Goal: Transaction & Acquisition: Purchase product/service

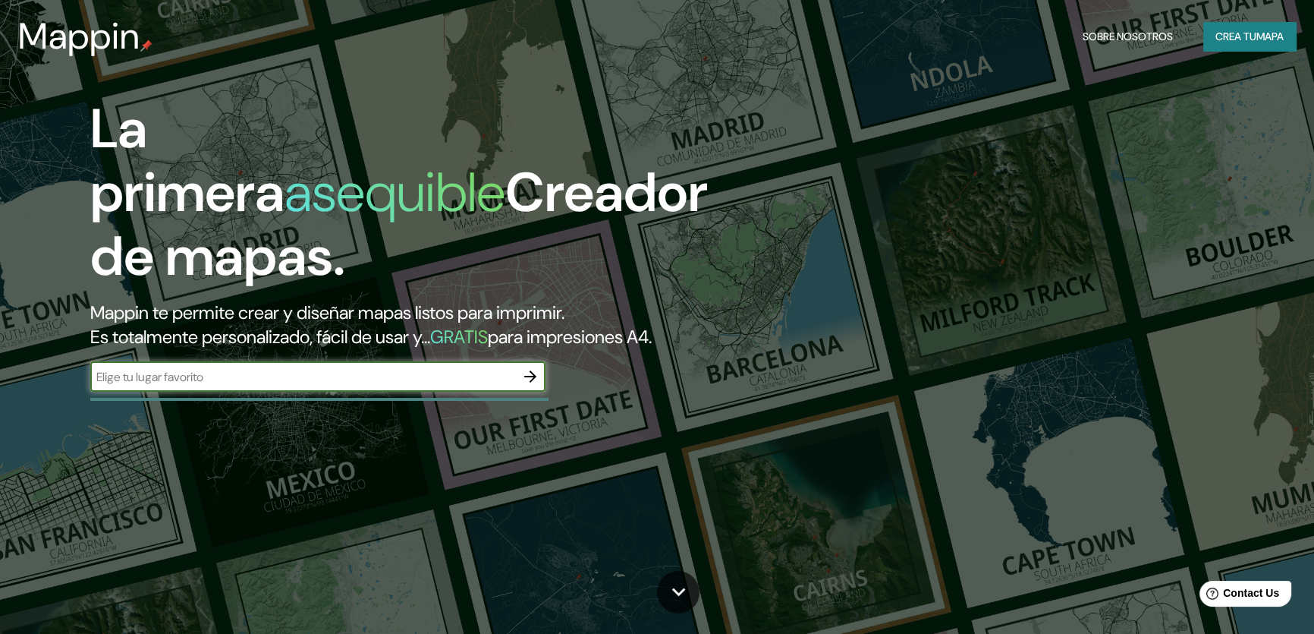
click at [212, 373] on input "text" at bounding box center [302, 376] width 425 height 17
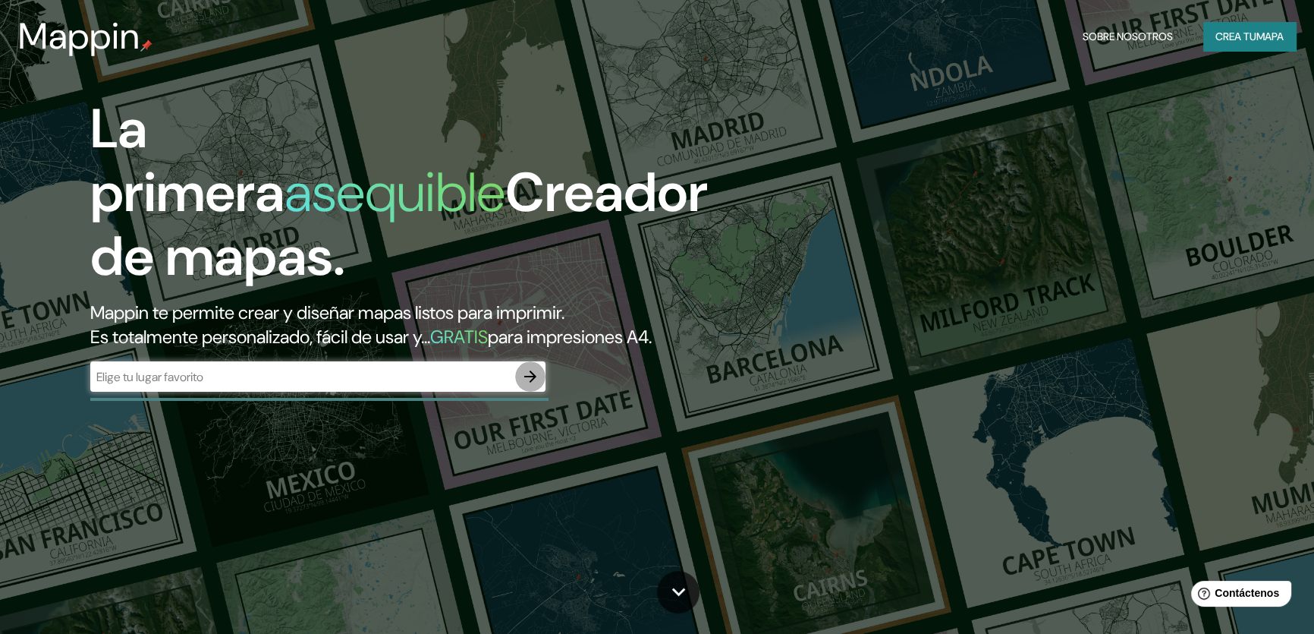
click at [527, 376] on icon "button" at bounding box center [530, 376] width 12 height 12
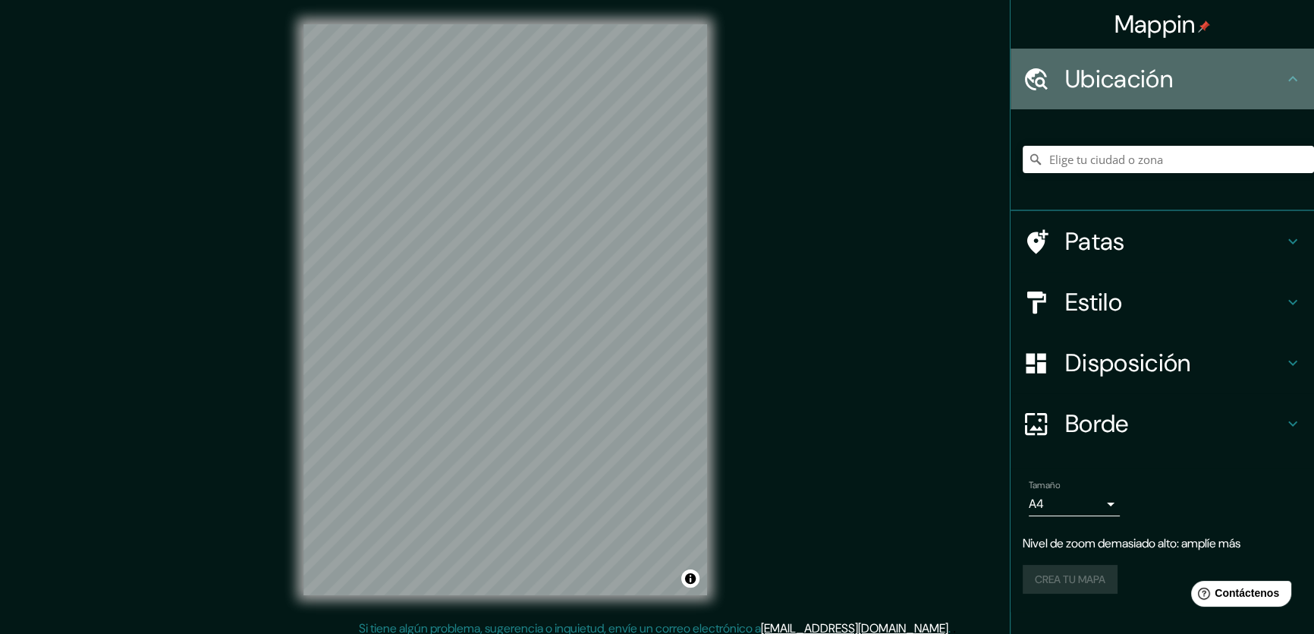
click at [1273, 74] on h4 "Ubicación" at bounding box center [1174, 79] width 219 height 30
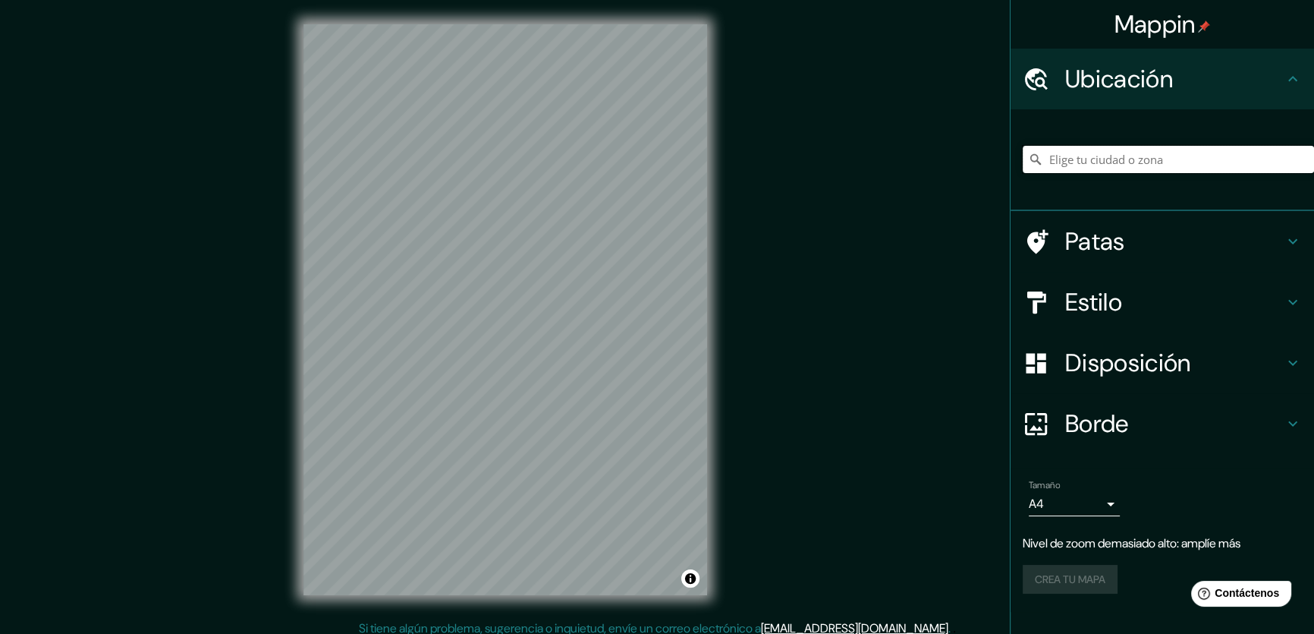
click at [1208, 157] on input "Elige tu ciudad o zona" at bounding box center [1168, 159] width 291 height 27
type input "[GEOGRAPHIC_DATA], [GEOGRAPHIC_DATA][US_STATE], [GEOGRAPHIC_DATA]"
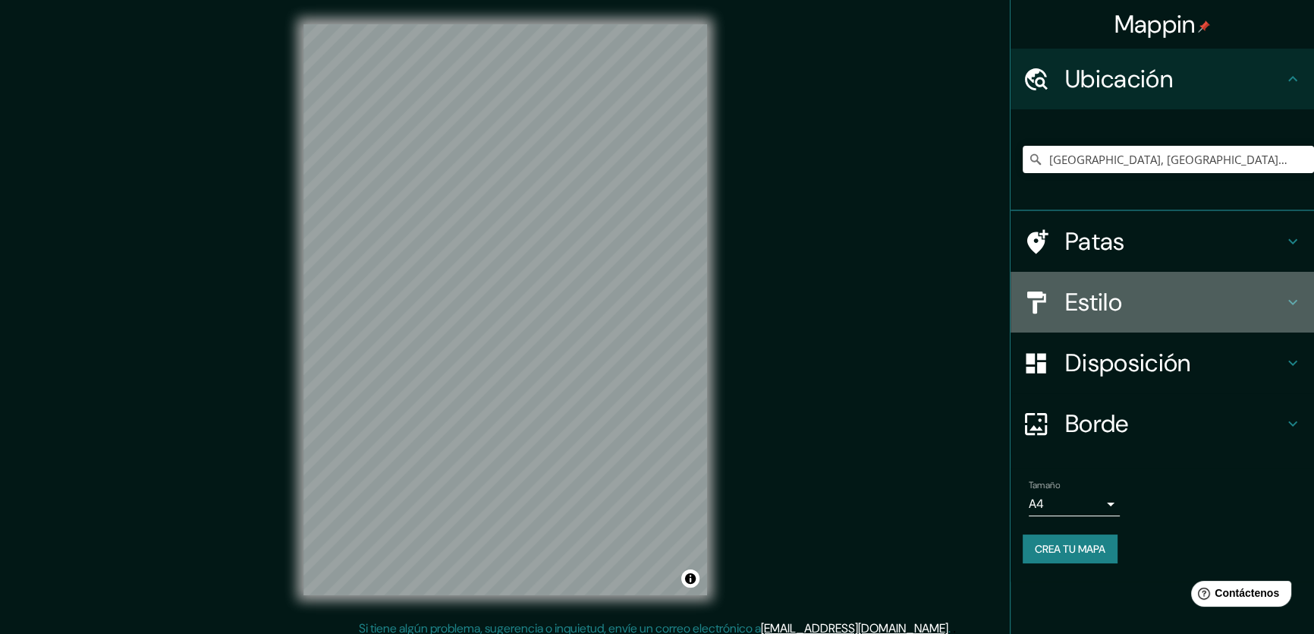
click at [1290, 294] on icon at bounding box center [1293, 302] width 18 height 18
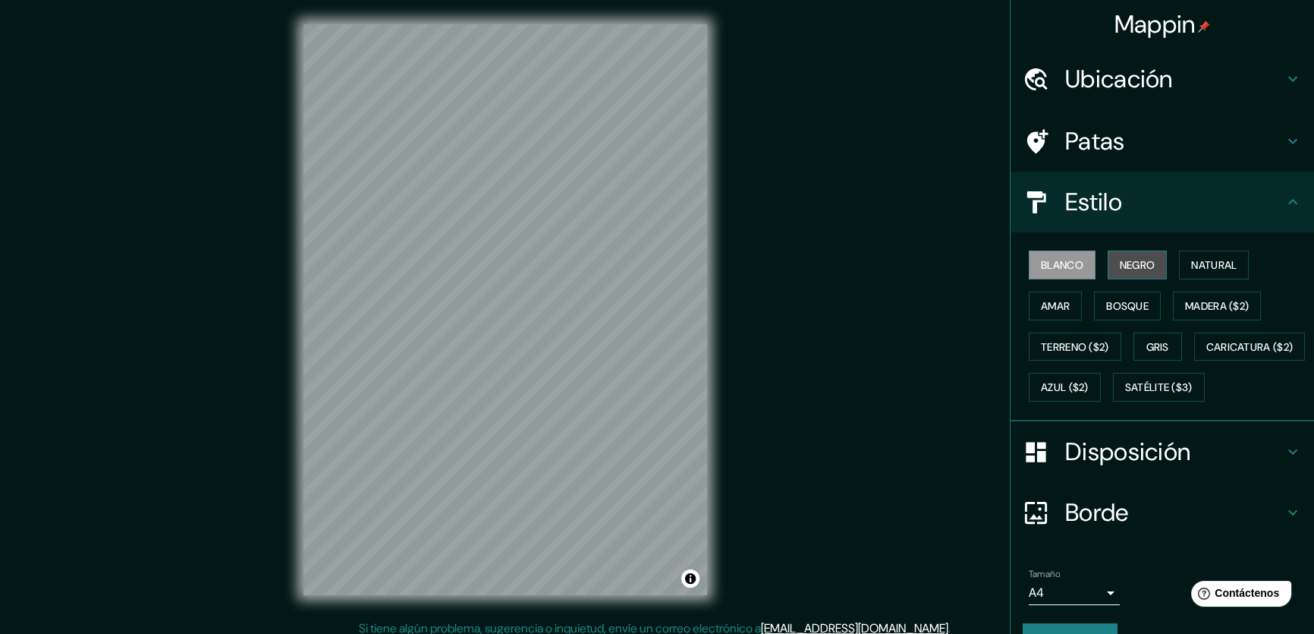
click at [1123, 269] on font "Negro" at bounding box center [1138, 265] width 36 height 14
click at [1206, 270] on font "Natural" at bounding box center [1214, 265] width 46 height 14
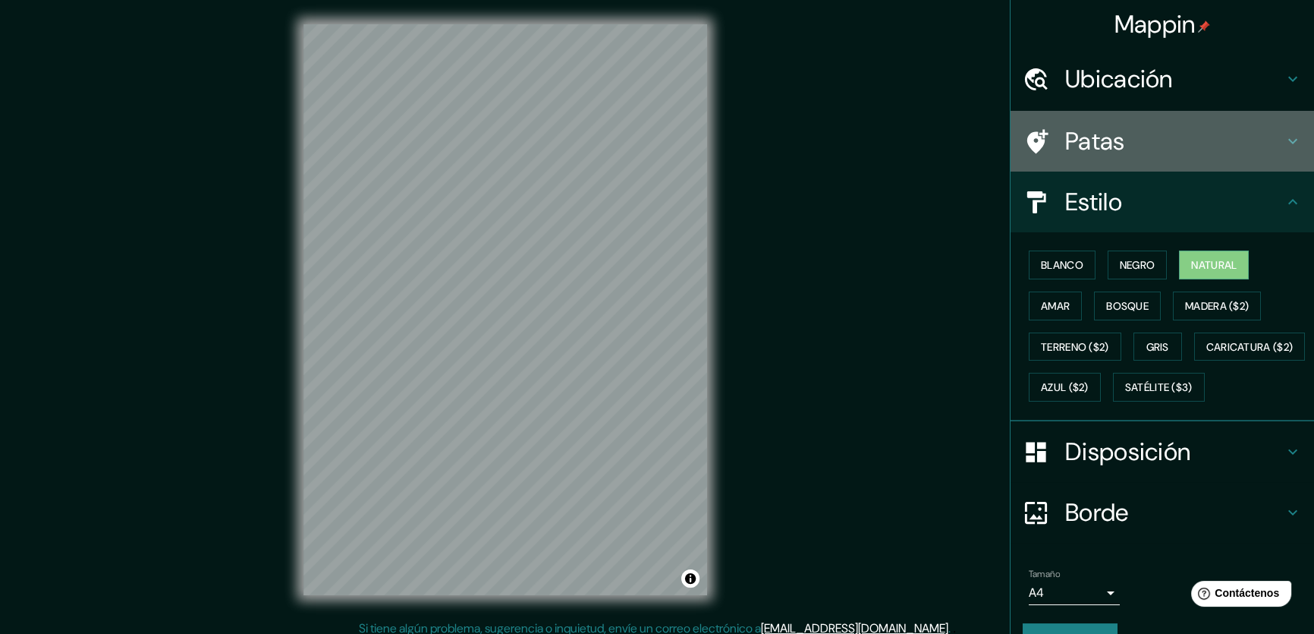
click at [1290, 146] on icon at bounding box center [1293, 141] width 18 height 18
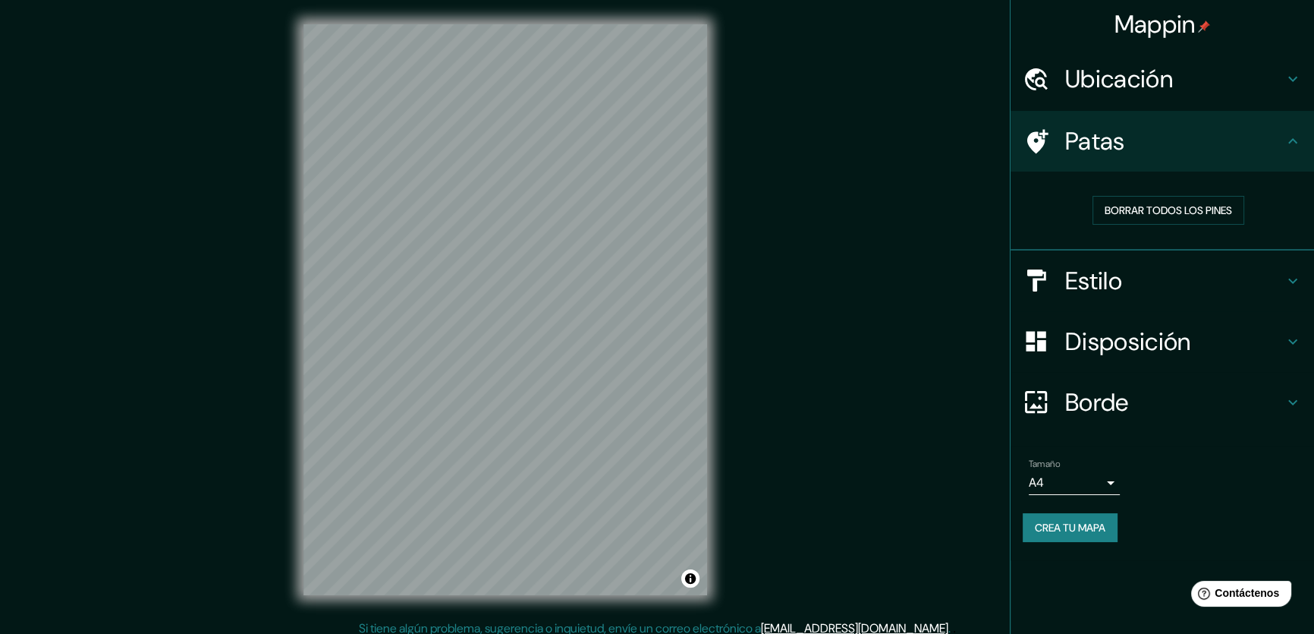
click at [1282, 282] on h4 "Estilo" at bounding box center [1174, 281] width 219 height 30
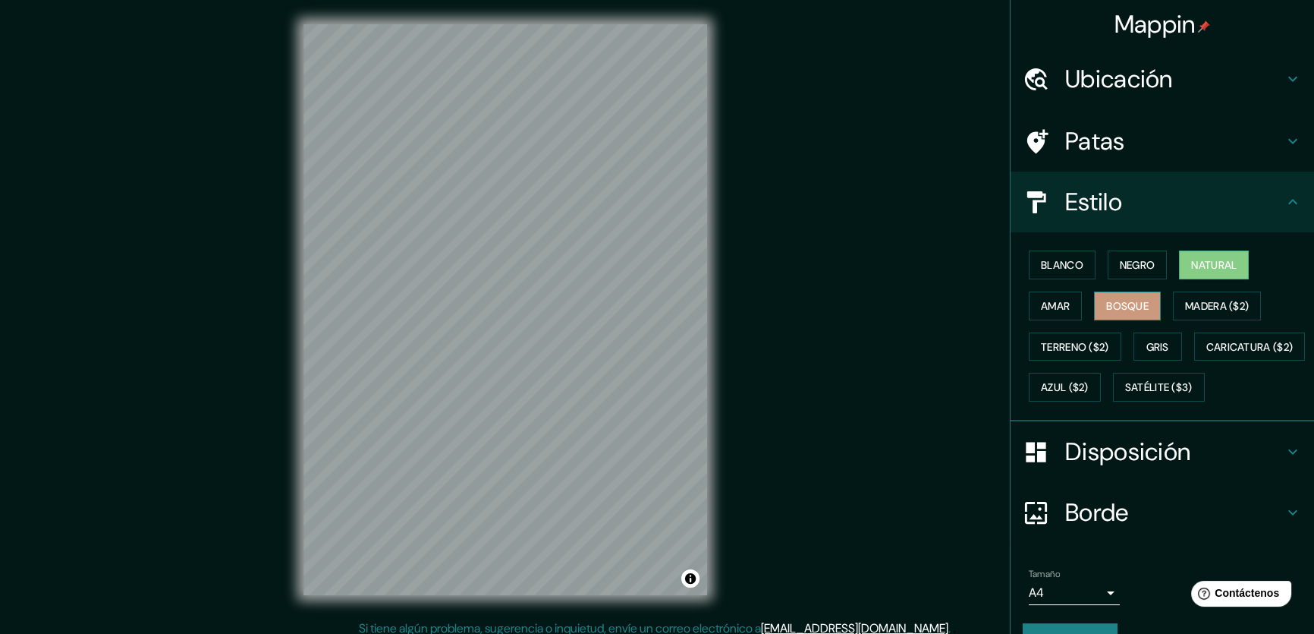
click at [1106, 300] on font "Bosque" at bounding box center [1127, 306] width 42 height 14
click at [1043, 311] on font "Amar" at bounding box center [1055, 306] width 29 height 20
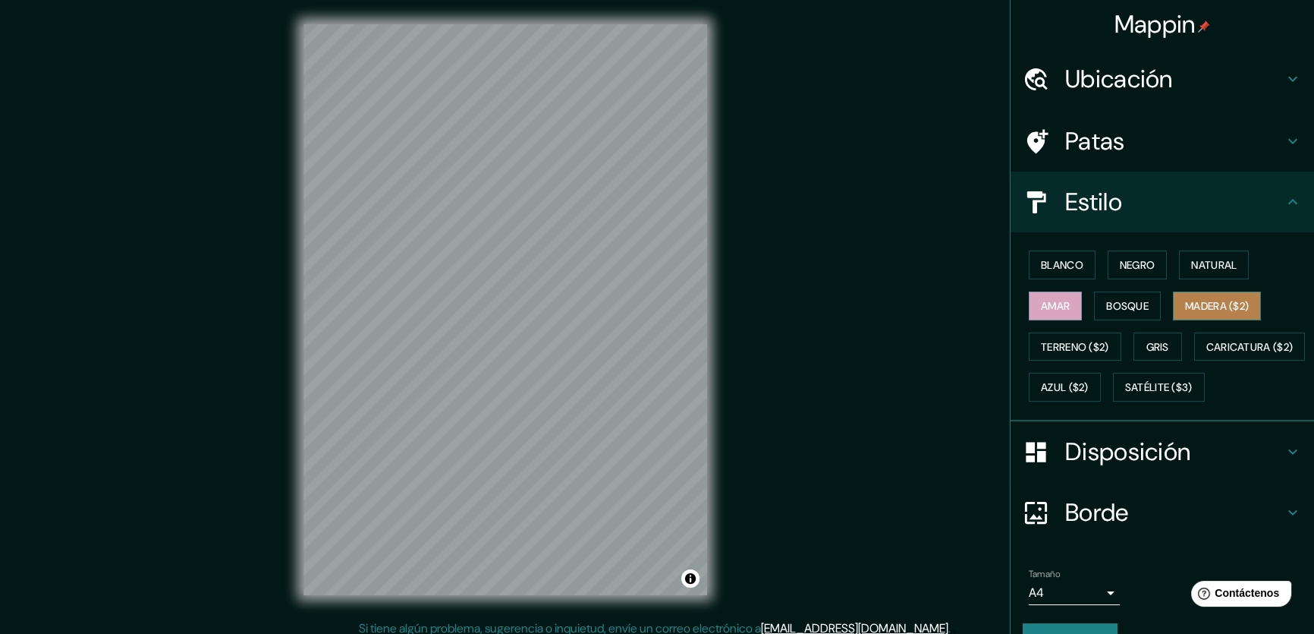
click at [1204, 308] on font "Madera ($2)" at bounding box center [1217, 306] width 64 height 14
click at [1146, 342] on font "Gris" at bounding box center [1157, 347] width 23 height 14
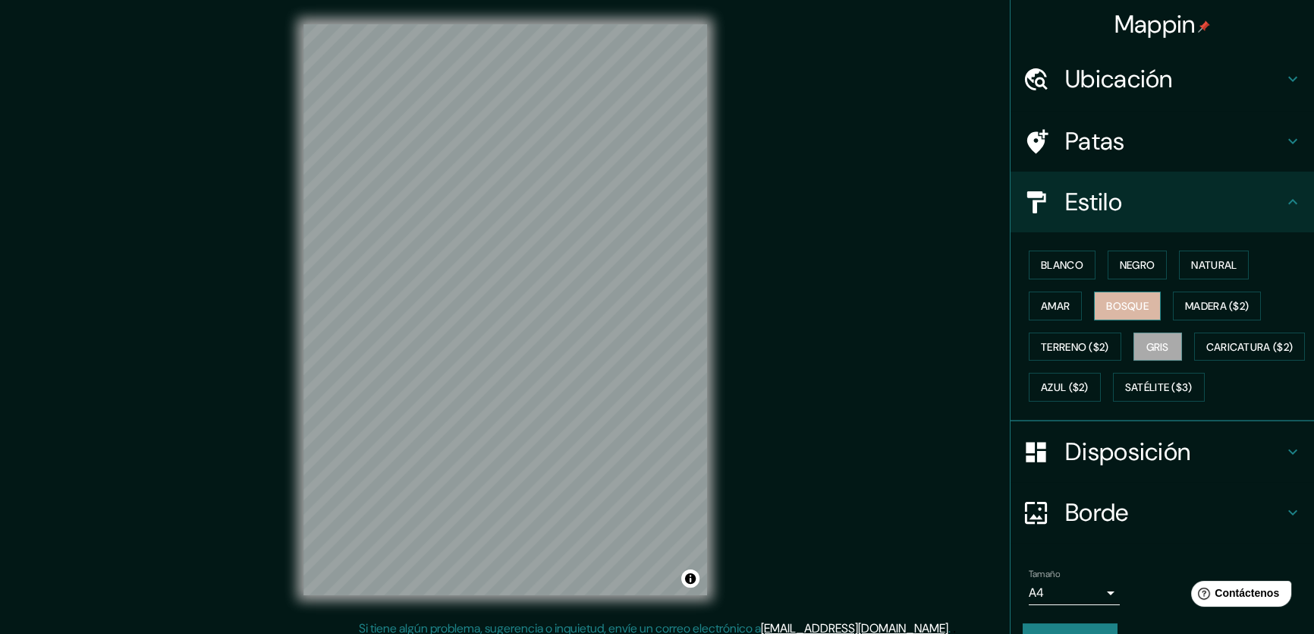
click at [1132, 307] on font "Bosque" at bounding box center [1127, 306] width 42 height 14
click at [1146, 345] on font "Gris" at bounding box center [1157, 347] width 23 height 14
click at [1029, 305] on button "Amar" at bounding box center [1055, 305] width 53 height 29
click at [1125, 262] on font "Negro" at bounding box center [1138, 265] width 36 height 14
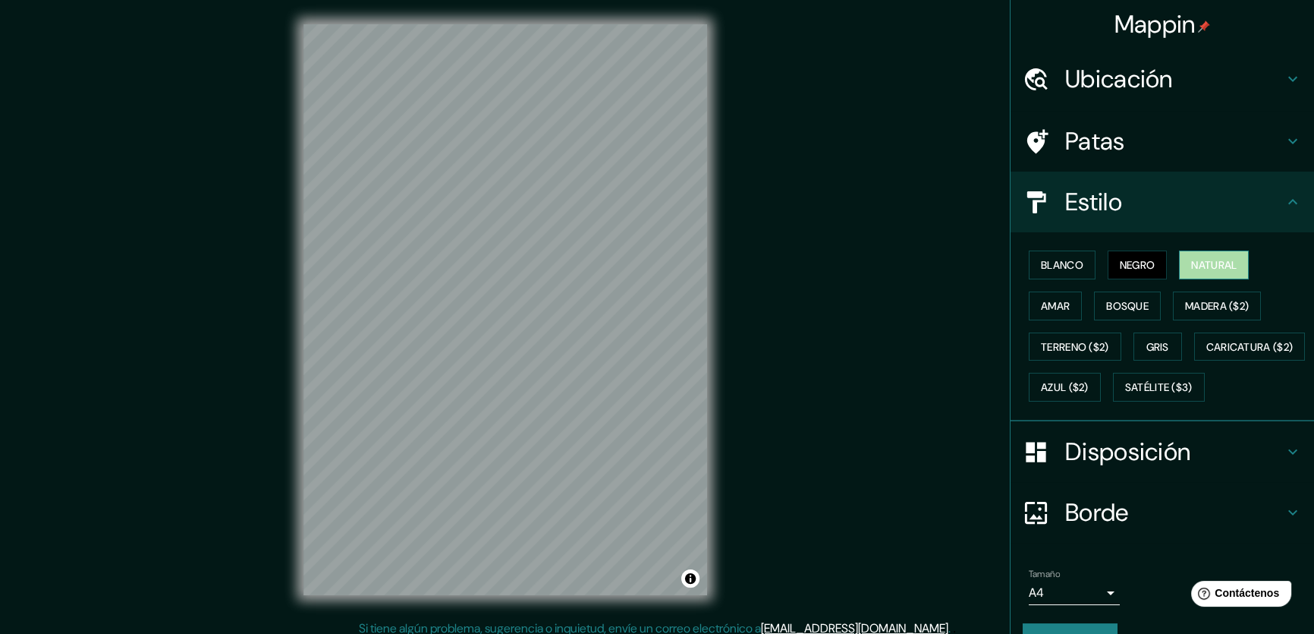
click at [1201, 263] on font "Natural" at bounding box center [1214, 265] width 46 height 14
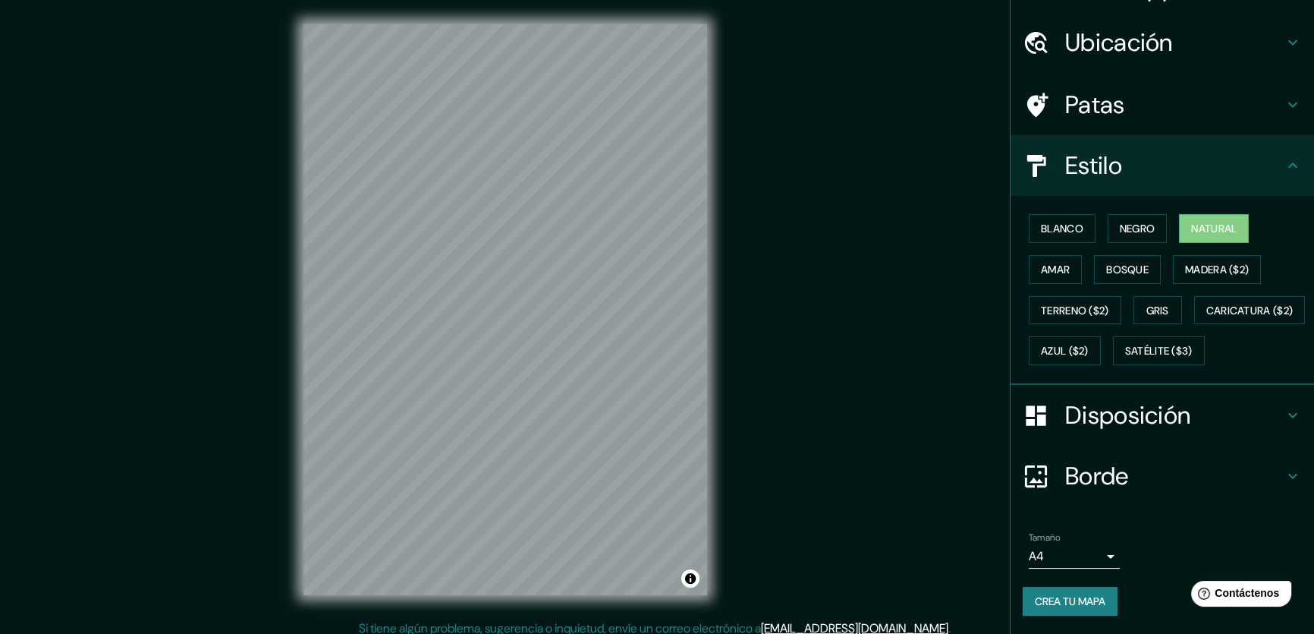
scroll to position [72, 0]
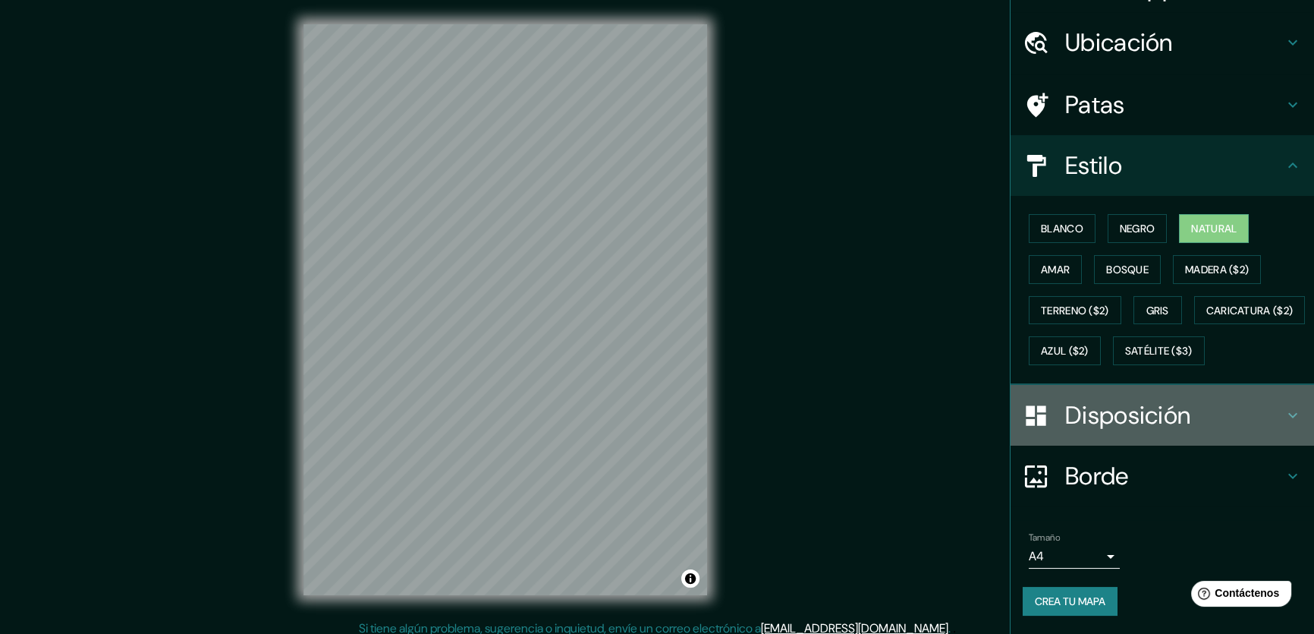
click at [1270, 411] on h4 "Disposición" at bounding box center [1174, 415] width 219 height 30
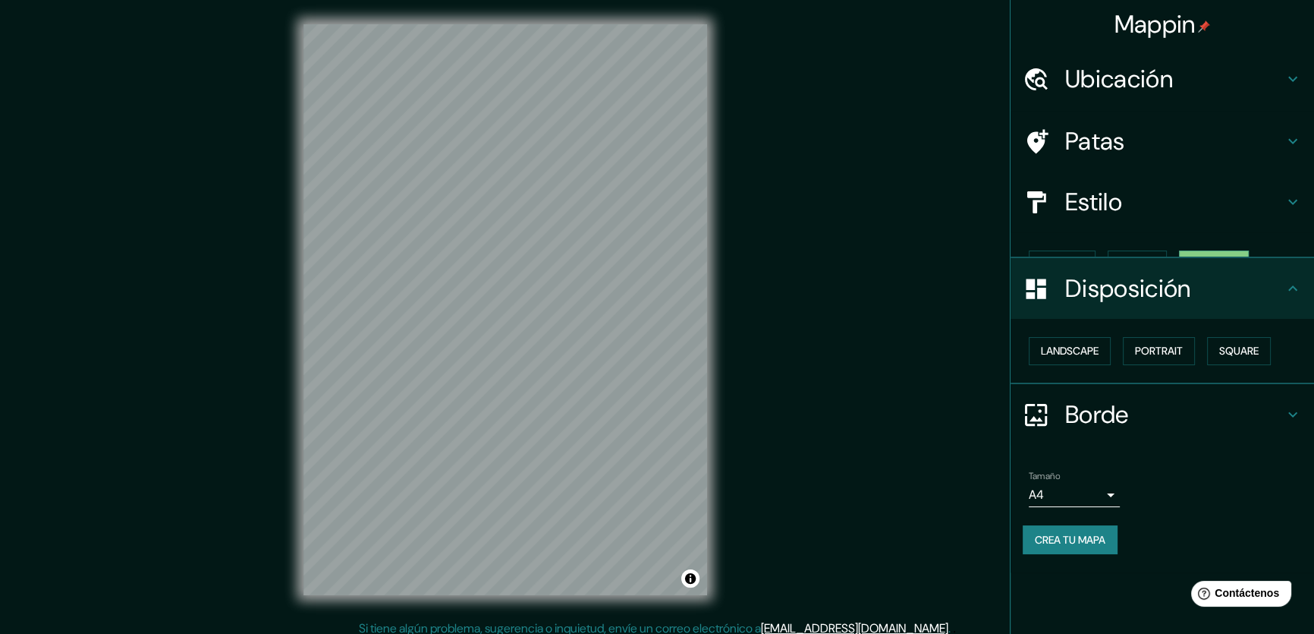
scroll to position [0, 0]
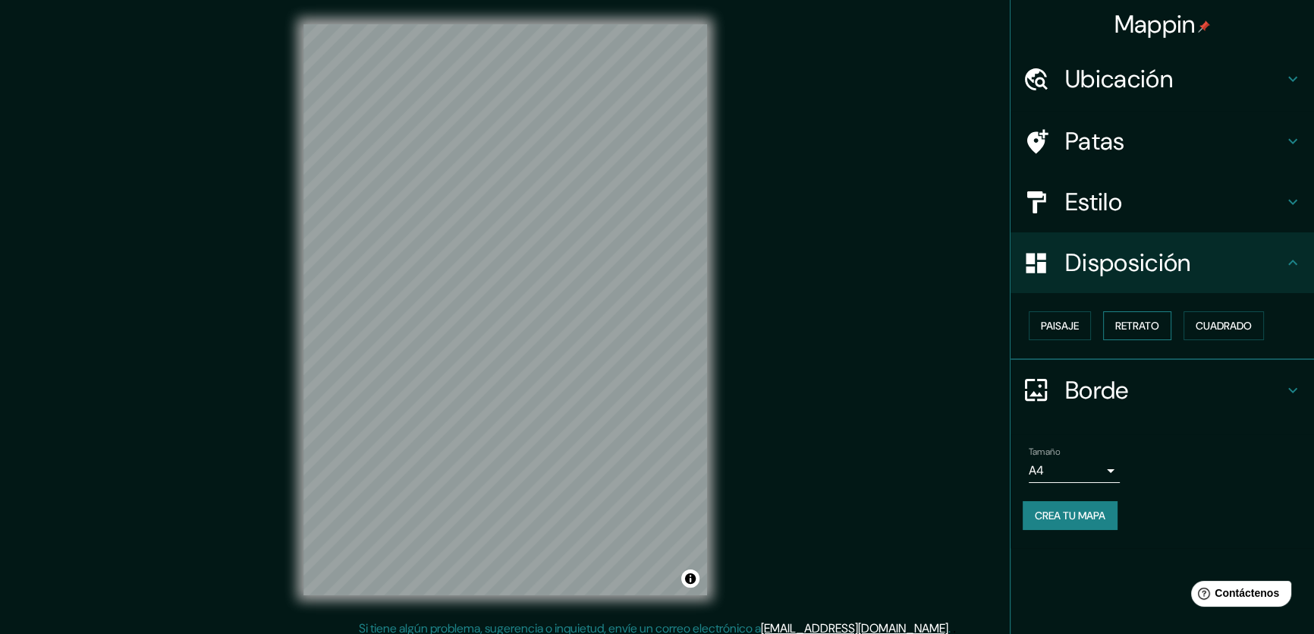
click at [1150, 326] on font "Retrato" at bounding box center [1137, 326] width 44 height 14
click at [1082, 328] on button "Paisaje" at bounding box center [1060, 325] width 62 height 29
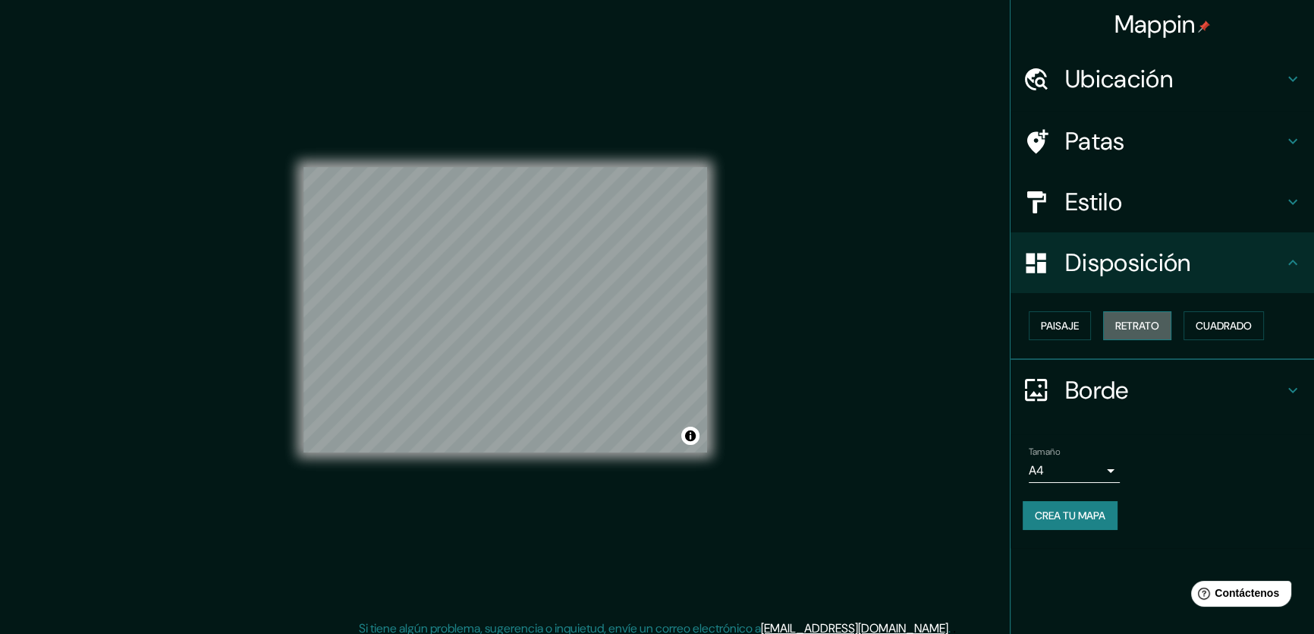
click at [1146, 332] on font "Retrato" at bounding box center [1137, 326] width 44 height 20
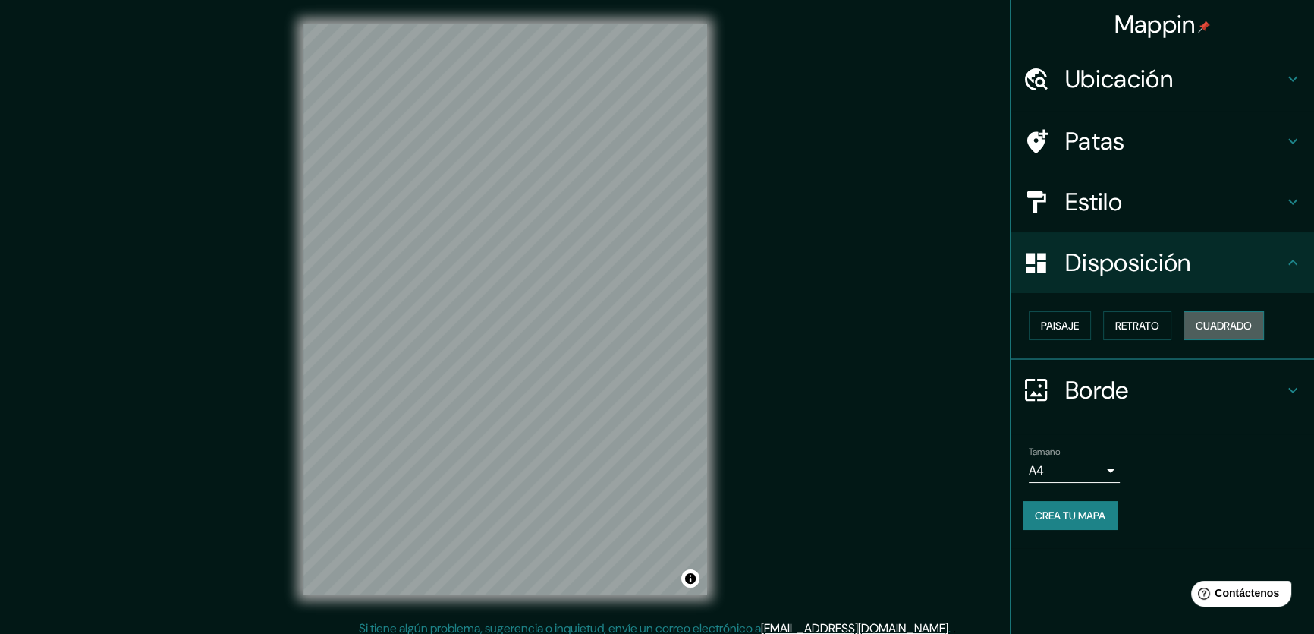
click at [1208, 326] on font "Cuadrado" at bounding box center [1224, 326] width 56 height 14
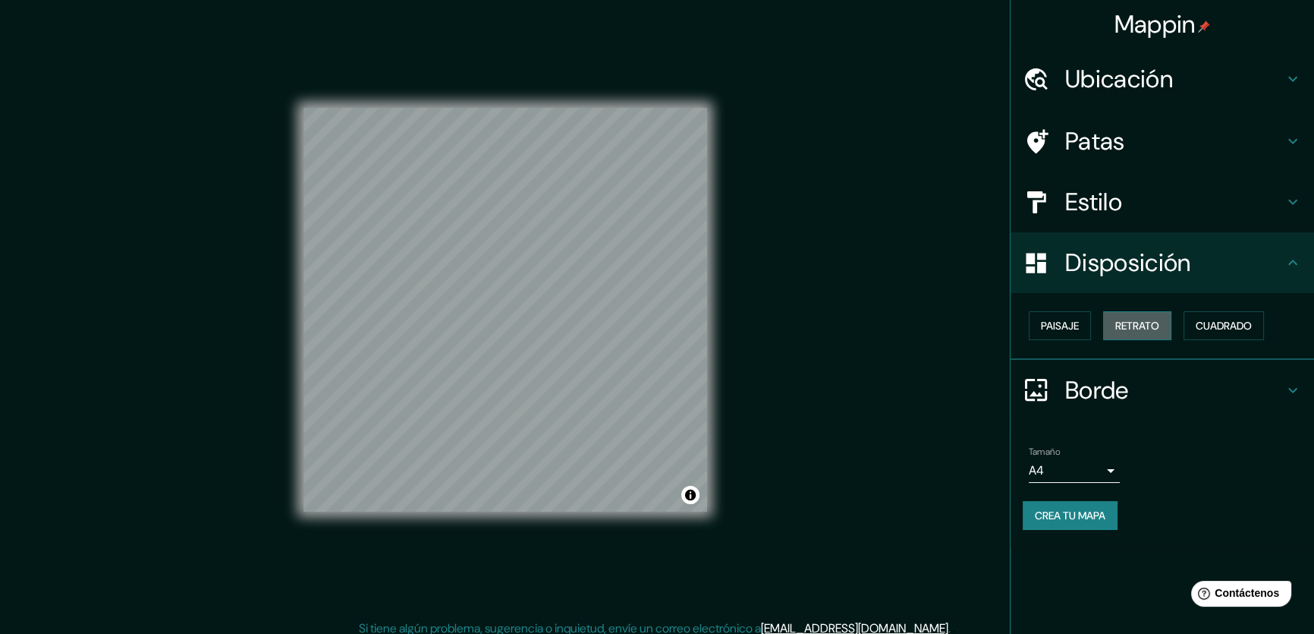
click at [1127, 324] on font "Retrato" at bounding box center [1137, 326] width 44 height 14
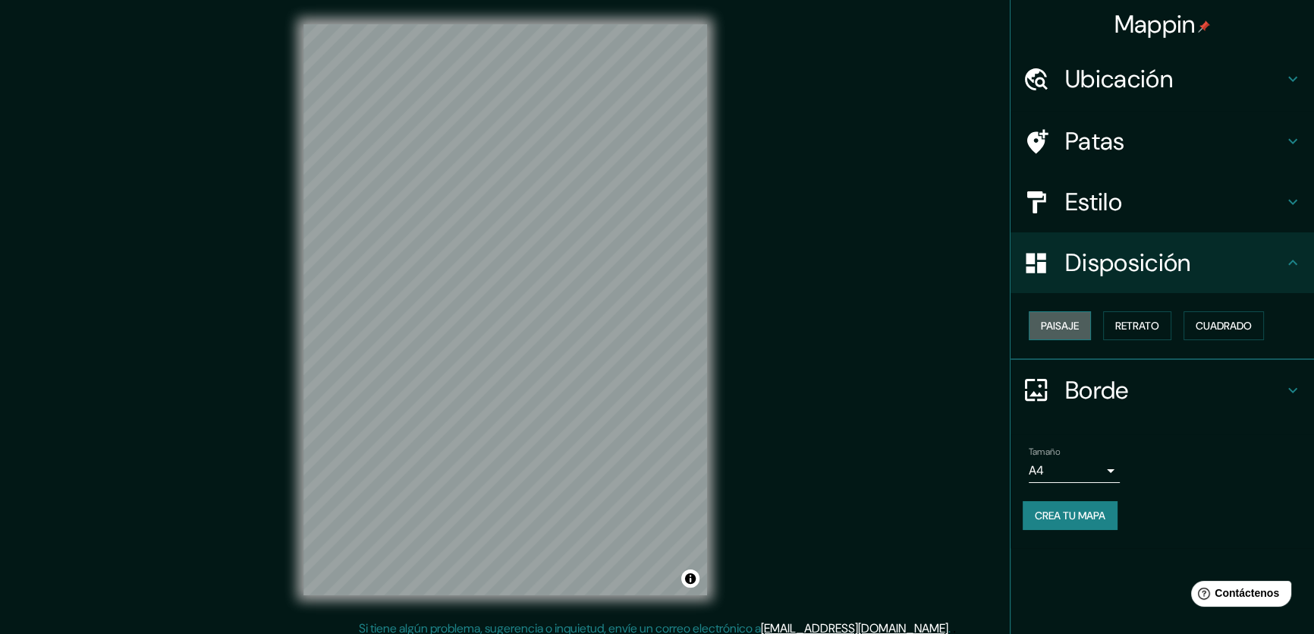
click at [1049, 330] on font "Paisaje" at bounding box center [1060, 326] width 38 height 14
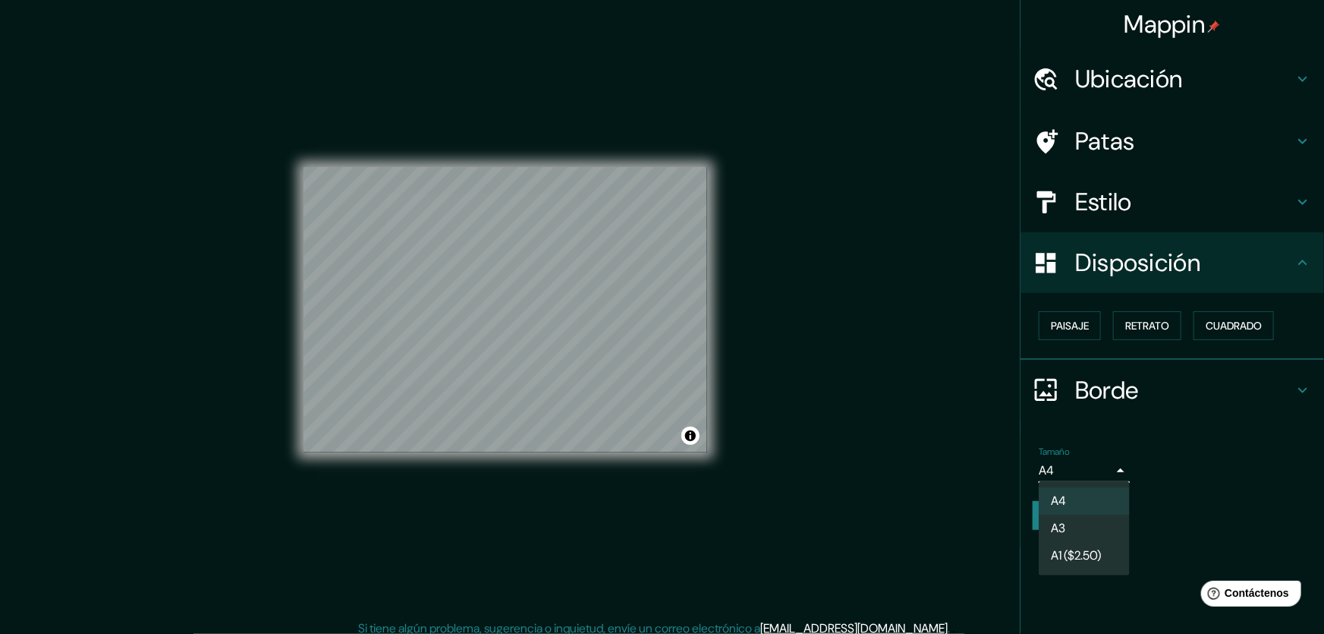
click at [1108, 466] on body "Mappin Ubicación [GEOGRAPHIC_DATA], [GEOGRAPHIC_DATA][US_STATE], [GEOGRAPHIC_DA…" at bounding box center [662, 317] width 1324 height 634
click at [1089, 502] on li "A4" at bounding box center [1084, 501] width 91 height 28
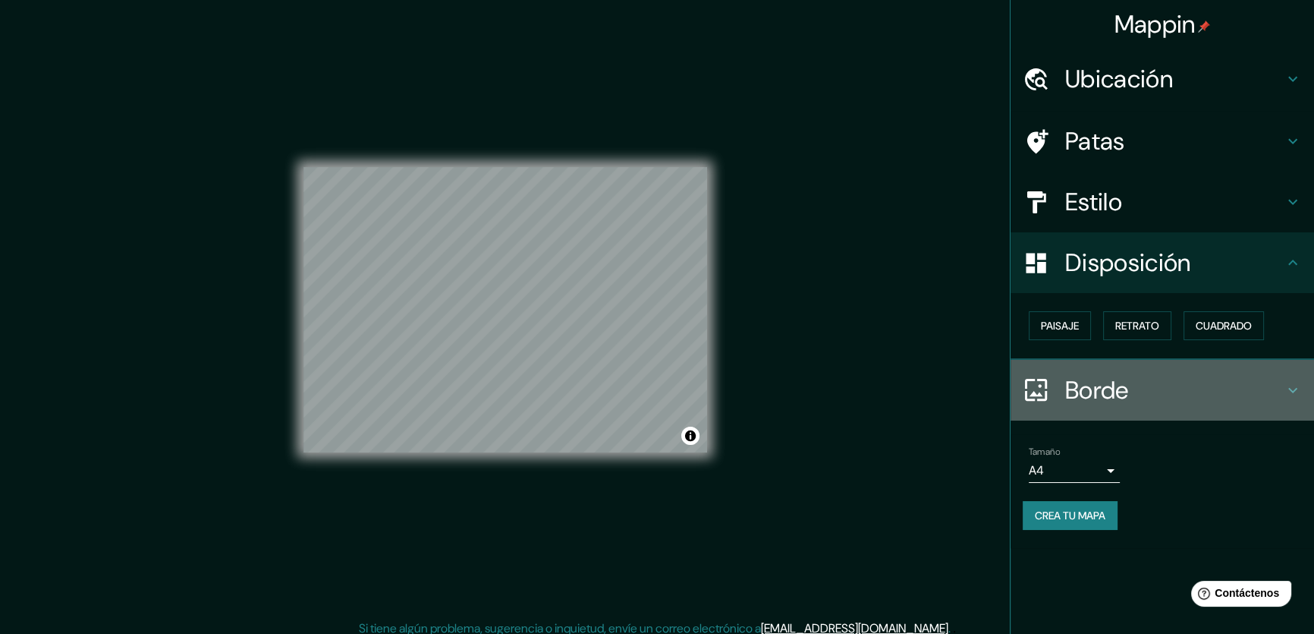
click at [1291, 386] on icon at bounding box center [1293, 390] width 18 height 18
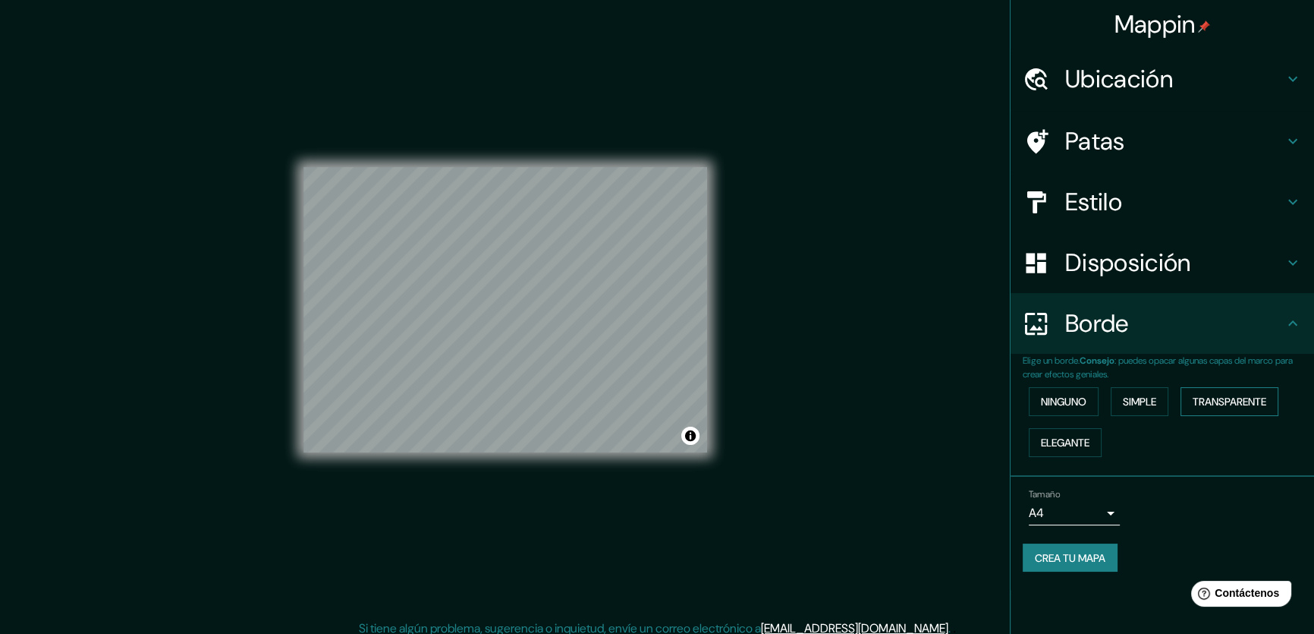
click at [1234, 405] on font "Transparente" at bounding box center [1230, 402] width 74 height 14
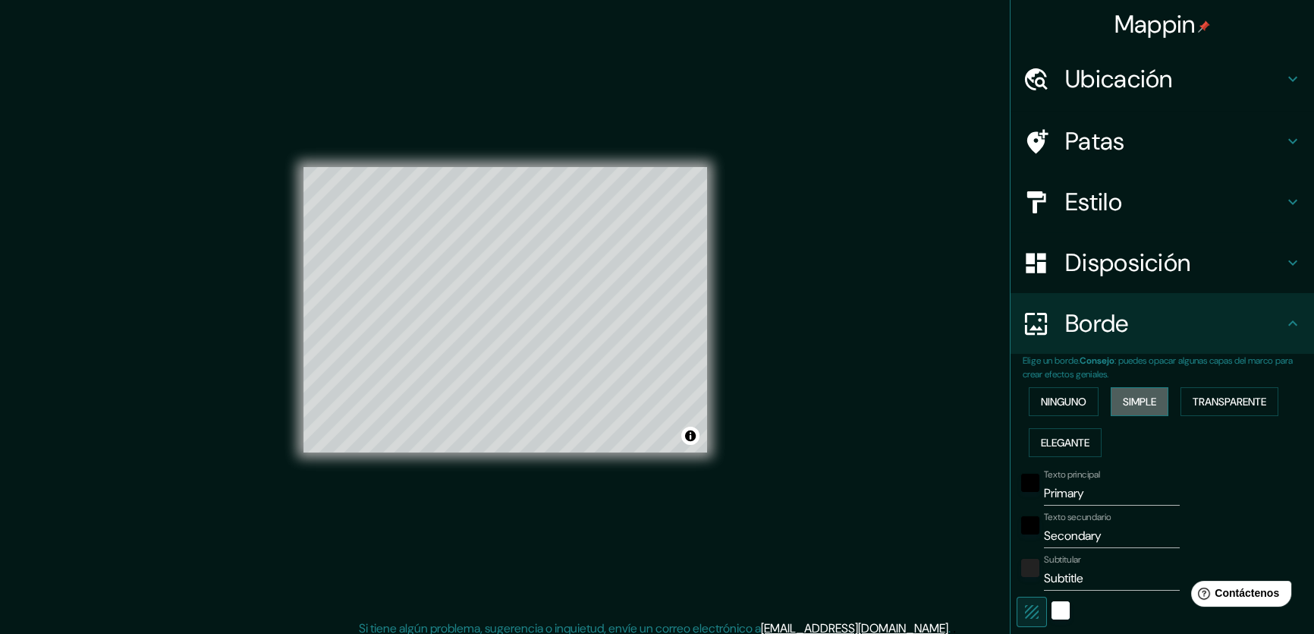
click at [1146, 404] on font "Simple" at bounding box center [1139, 402] width 33 height 14
click at [1062, 404] on font "Ninguno" at bounding box center [1064, 402] width 46 height 14
